Goal: Information Seeking & Learning: Learn about a topic

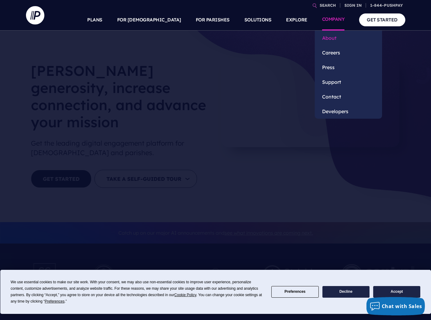
click at [329, 39] on link "About" at bounding box center [348, 38] width 67 height 15
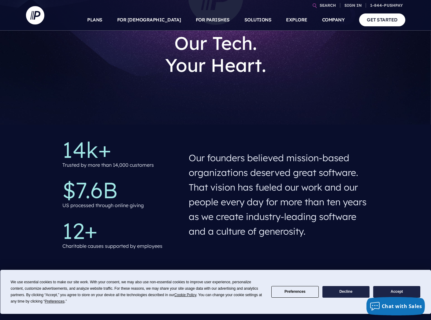
scroll to position [92, 0]
click at [396, 287] on button "Accept" at bounding box center [396, 292] width 47 height 12
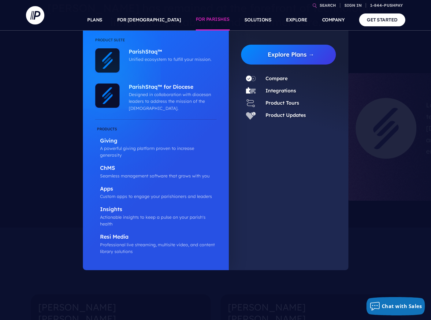
scroll to position [371, 0]
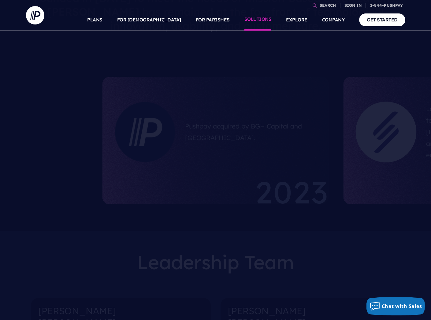
click at [266, 19] on link "SOLUTIONS" at bounding box center [257, 19] width 27 height 21
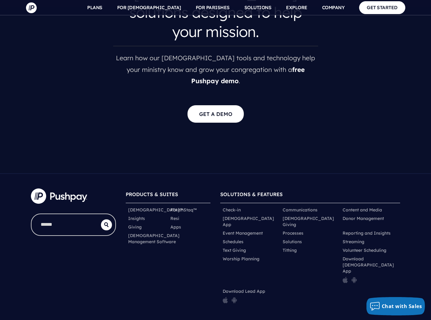
scroll to position [1210, 0]
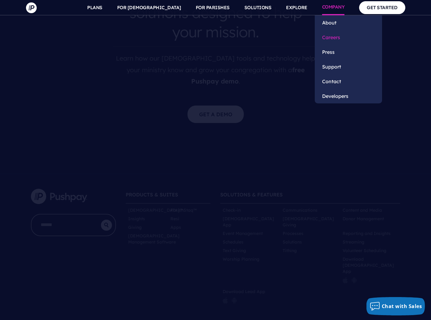
click at [336, 37] on link "Careers" at bounding box center [348, 37] width 67 height 15
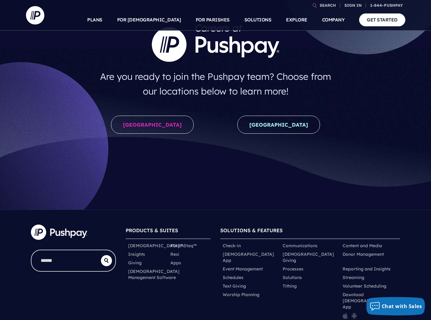
scroll to position [58, 0]
click at [161, 127] on link "United States" at bounding box center [152, 125] width 83 height 18
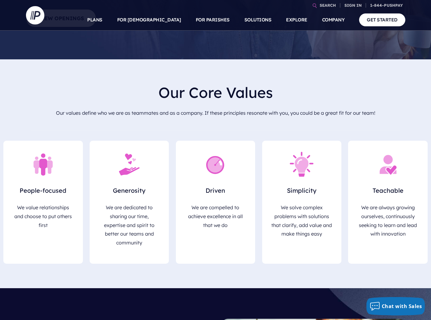
scroll to position [191, 0]
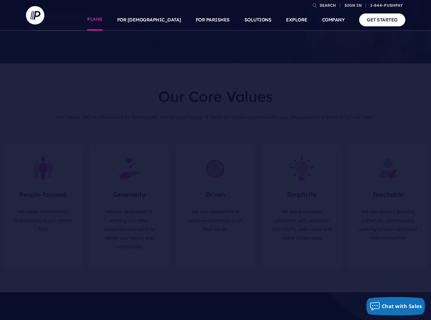
click at [102, 19] on link "PLANS" at bounding box center [94, 19] width 15 height 21
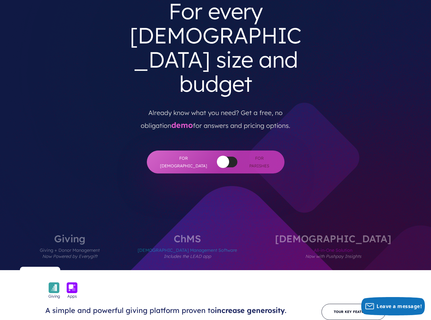
scroll to position [68, 0]
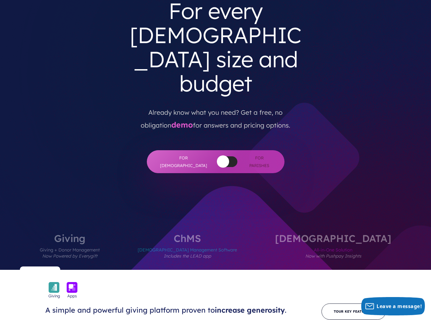
click at [223, 156] on div at bounding box center [227, 161] width 20 height 11
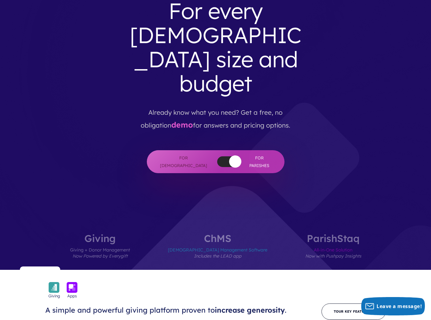
click at [217, 156] on div at bounding box center [227, 161] width 20 height 11
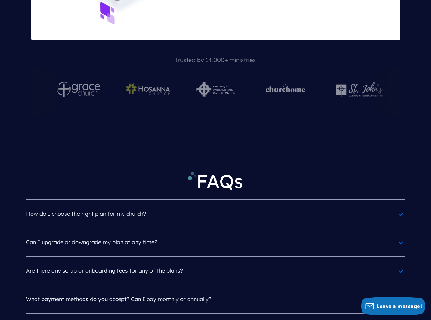
scroll to position [2632, 0]
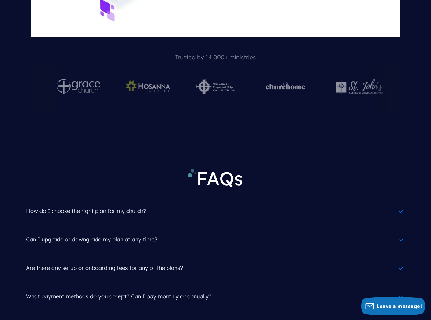
click at [402, 232] on h4 "Can I upgrade or downgrade my plan at any time?" at bounding box center [215, 240] width 379 height 16
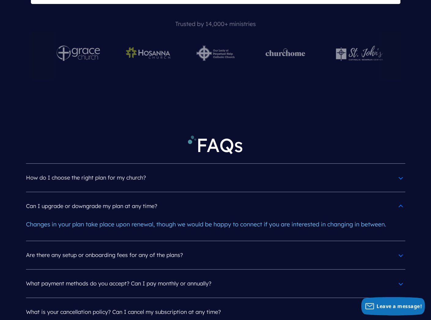
scroll to position [2666, 0]
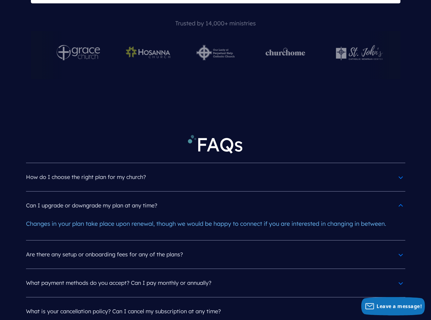
click at [400, 247] on h4 "Are there any setup or onboarding fees for any of the plans?" at bounding box center [215, 255] width 379 height 16
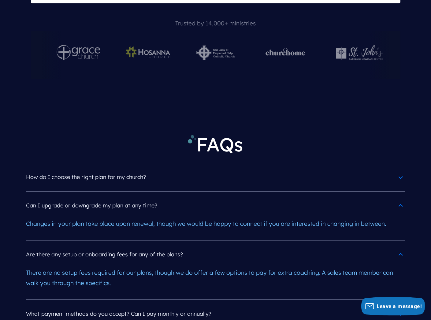
click at [400, 306] on h4 "What payment methods do you accept? Can I pay monthly or annually?" at bounding box center [215, 314] width 379 height 16
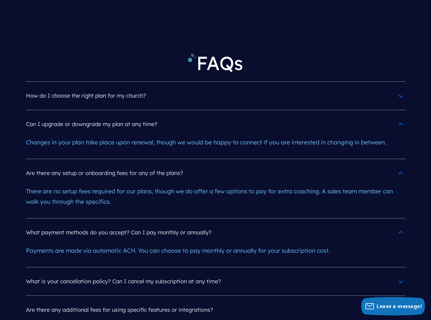
scroll to position [2750, 0]
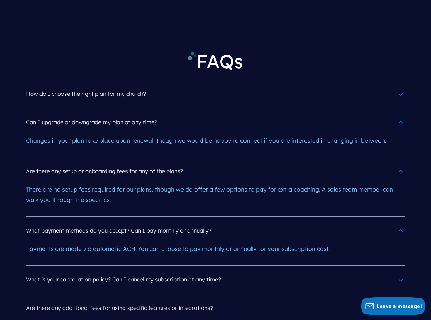
click at [402, 272] on h4 "What is your cancellation policy? Can I cancel my subscription at any time?" at bounding box center [215, 280] width 379 height 16
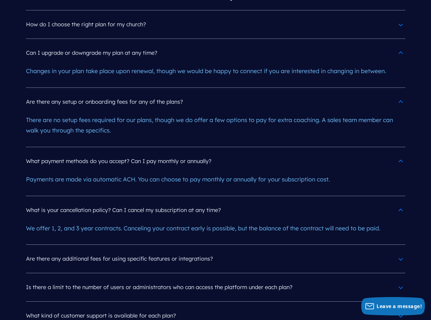
scroll to position [2822, 0]
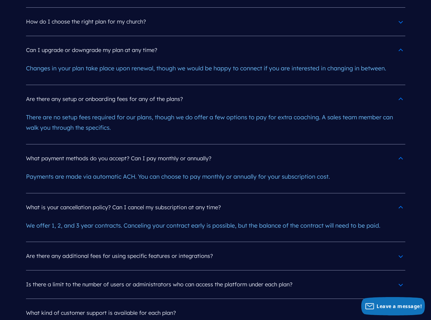
click at [401, 248] on h4 "Are there any additional fees for using specific features or integrations?" at bounding box center [215, 256] width 379 height 16
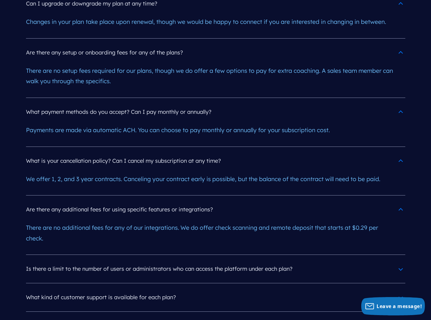
scroll to position [2875, 0]
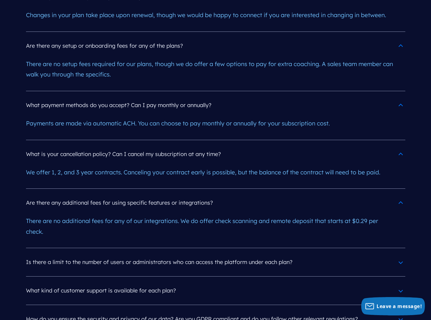
click at [399, 254] on h4 "Is there a limit to the number of users or administrators who can access the pl…" at bounding box center [215, 262] width 379 height 16
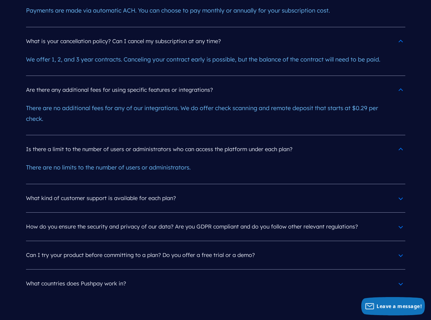
scroll to position [2990, 0]
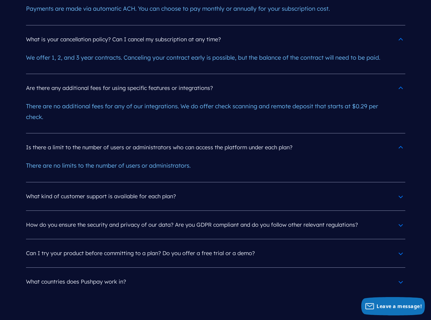
click at [401, 274] on h4 "What countries does Pushpay work in?" at bounding box center [215, 282] width 379 height 16
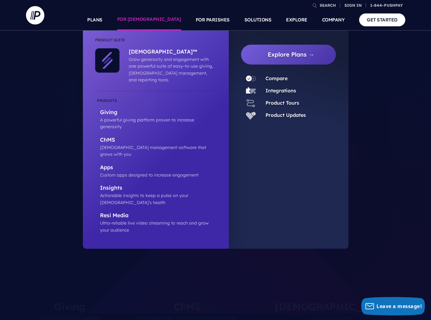
scroll to position [0, 0]
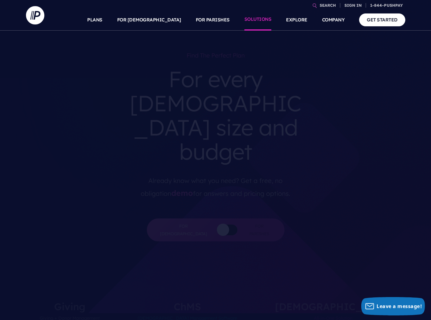
click at [262, 18] on link "SOLUTIONS" at bounding box center [257, 19] width 27 height 21
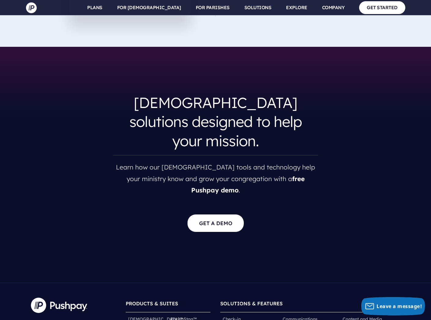
scroll to position [1105, 0]
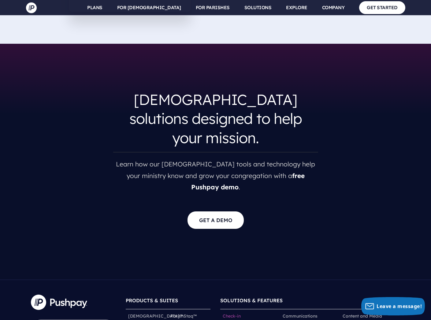
click at [234, 313] on link "Check-in" at bounding box center [232, 316] width 18 height 6
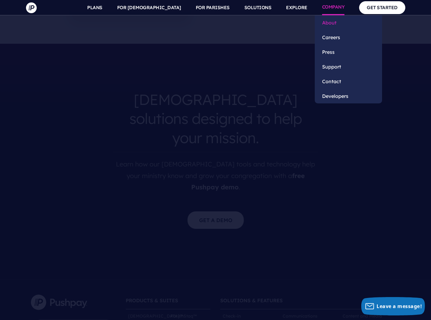
click at [333, 24] on link "About" at bounding box center [348, 22] width 67 height 15
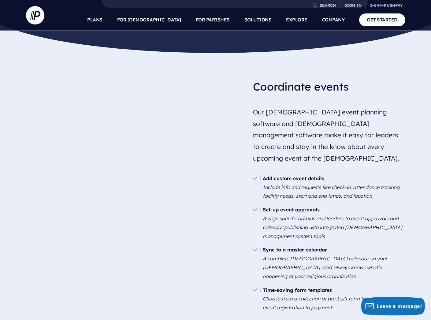
scroll to position [475, 0]
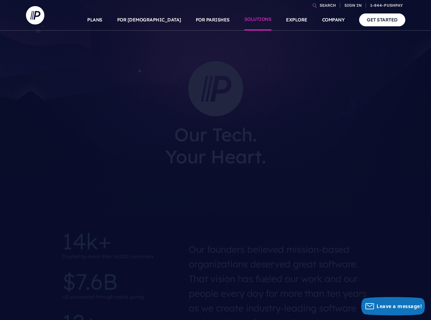
click at [255, 20] on link "SOLUTIONS" at bounding box center [257, 19] width 27 height 21
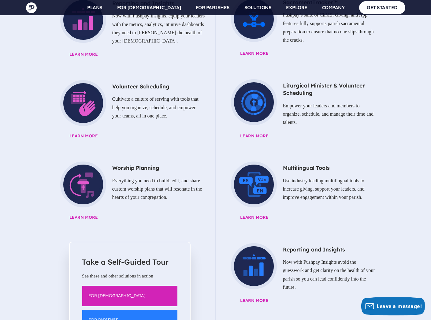
scroll to position [772, 0]
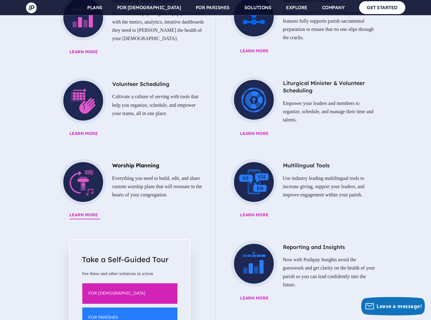
click at [81, 211] on span "Learn More" at bounding box center [145, 215] width 152 height 8
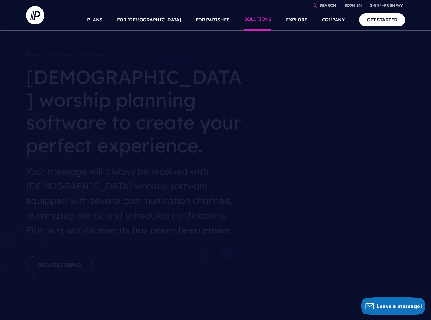
click at [267, 20] on link "SOLUTIONS" at bounding box center [257, 19] width 27 height 21
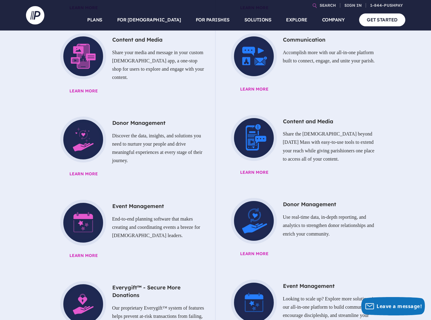
scroll to position [402, 0]
